Goal: Task Accomplishment & Management: Complete application form

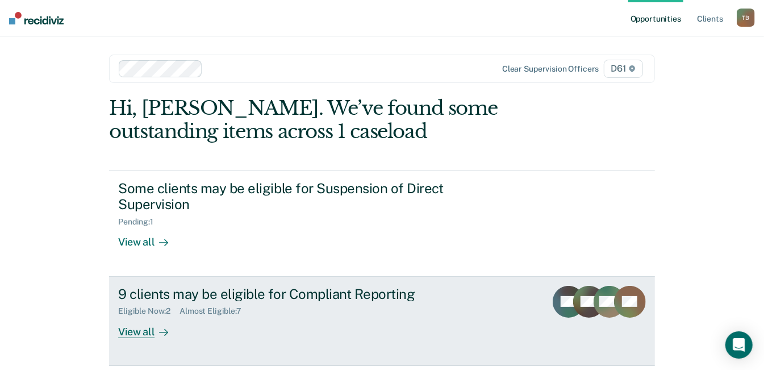
click at [141, 317] on div "View all" at bounding box center [150, 327] width 64 height 22
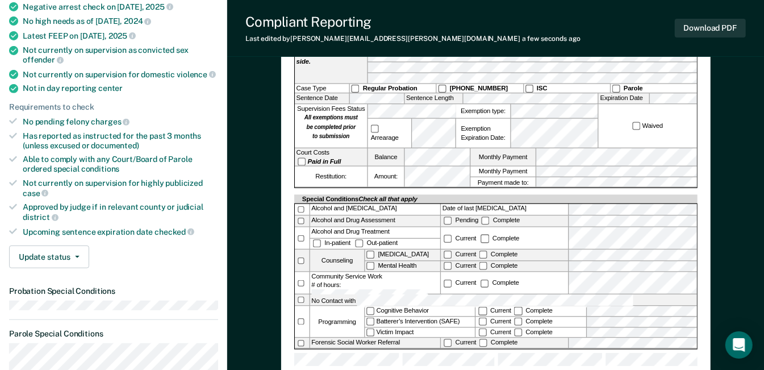
scroll to position [171, 0]
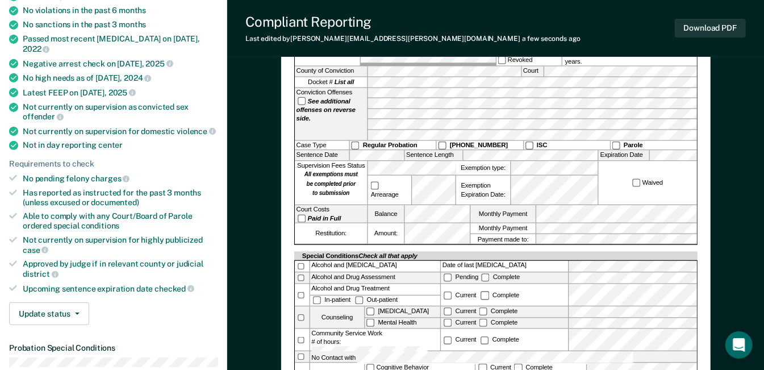
click at [681, 167] on div "Waived" at bounding box center [648, 182] width 98 height 43
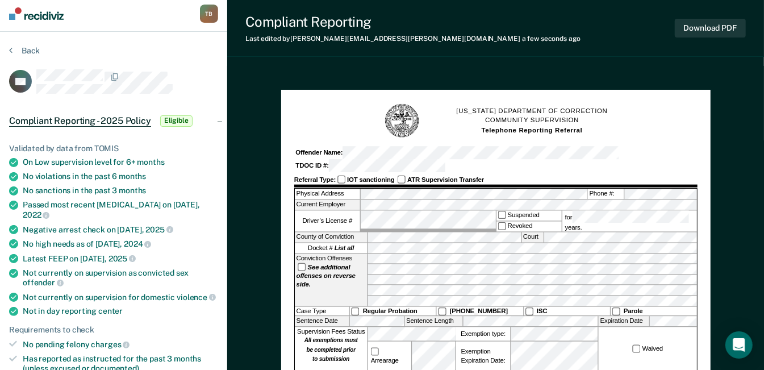
scroll to position [0, 0]
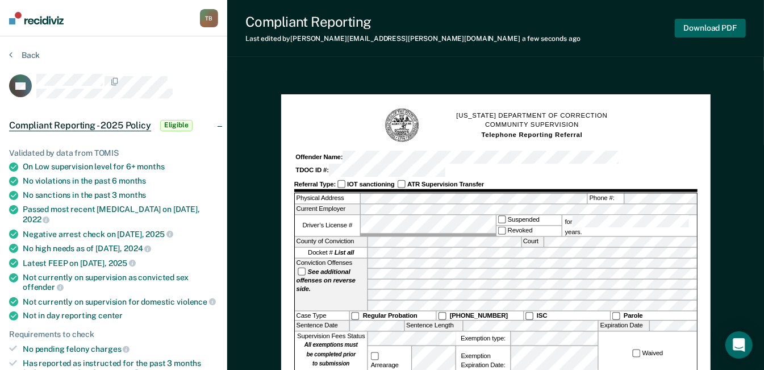
click at [703, 22] on button "Download PDF" at bounding box center [710, 28] width 71 height 19
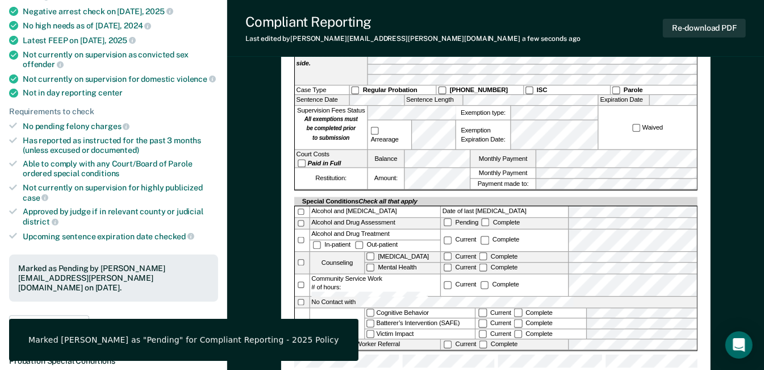
scroll to position [227, 0]
